Goal: Information Seeking & Learning: Learn about a topic

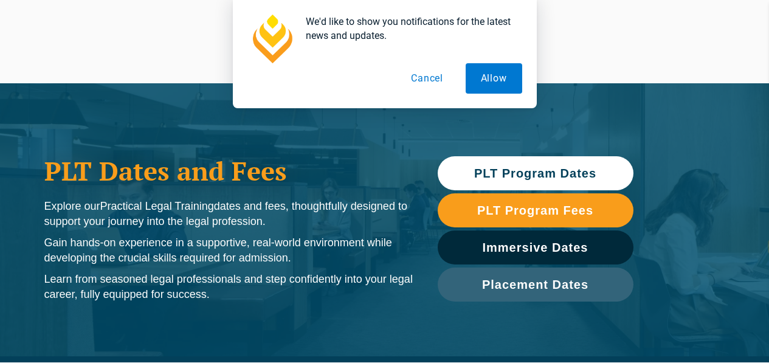
select select "en"
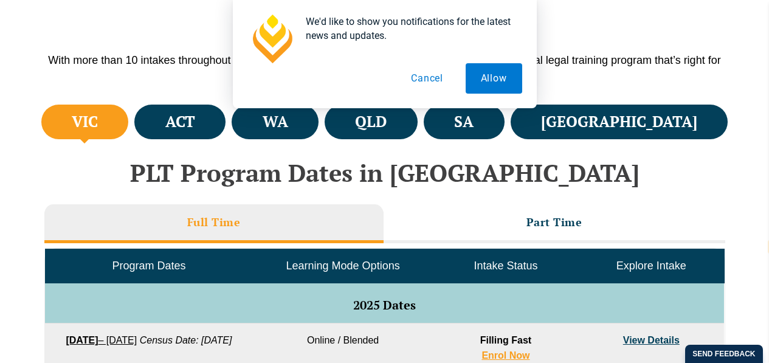
scroll to position [432, 0]
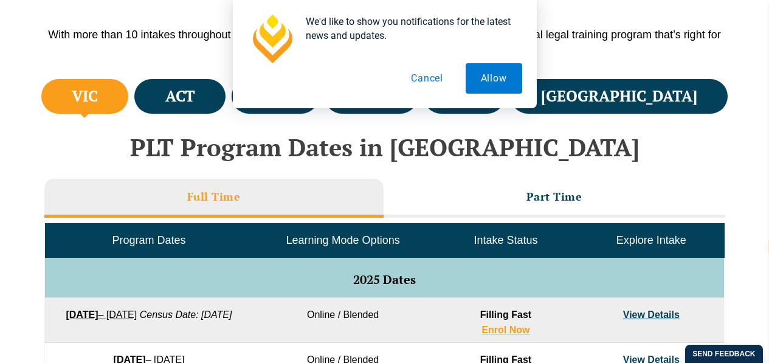
click at [216, 93] on div "We'd like to show you notifications for the latest news and updates. Allow Canc…" at bounding box center [384, 54] width 769 height 108
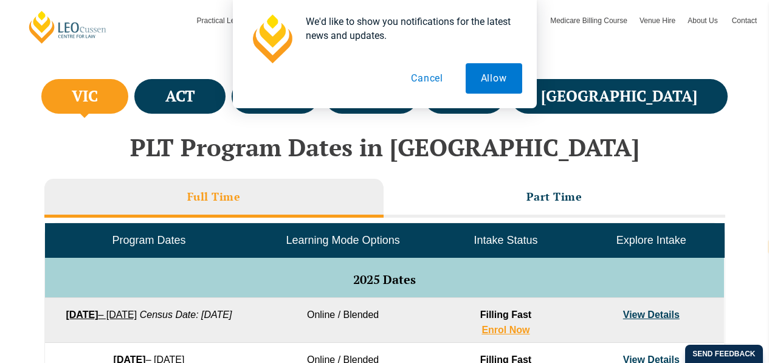
click at [424, 82] on button "Cancel" at bounding box center [427, 78] width 63 height 30
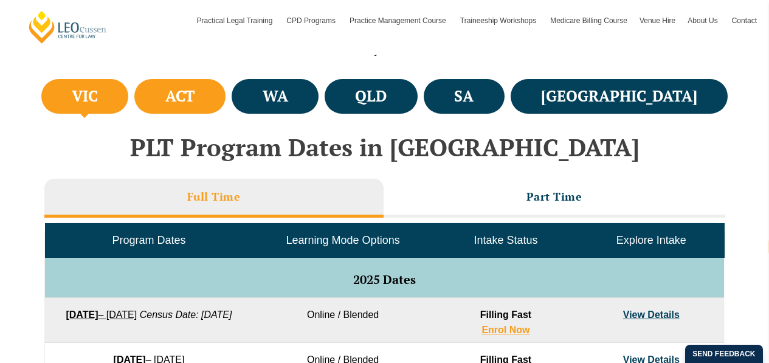
click at [195, 104] on h4 "ACT" at bounding box center [180, 96] width 30 height 20
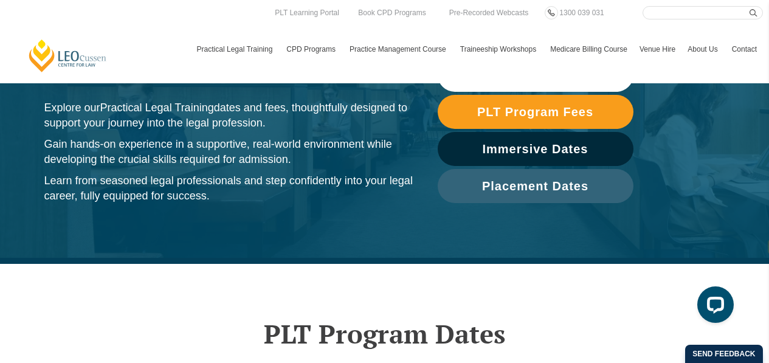
scroll to position [0, 0]
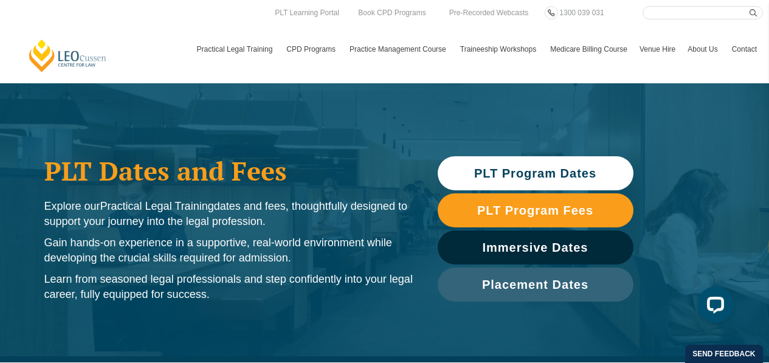
click at [585, 171] on span "PLT Program Dates" at bounding box center [535, 173] width 122 height 12
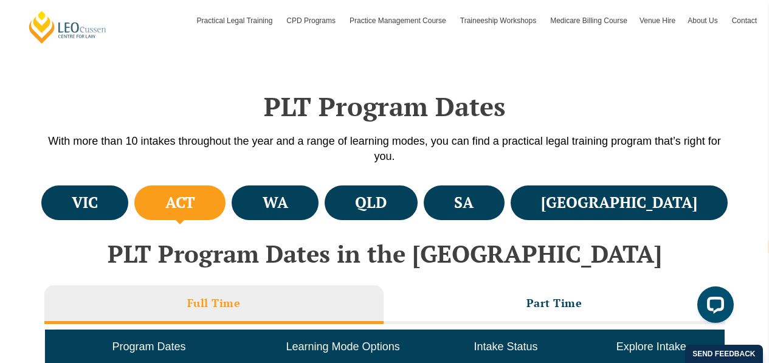
scroll to position [362, 0]
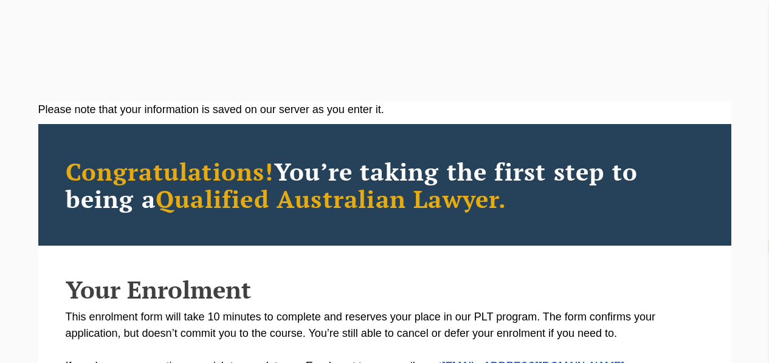
select select "en"
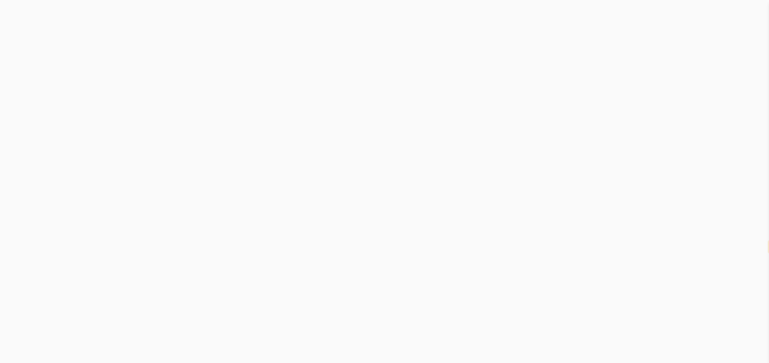
select select "en"
